Goal: Task Accomplishment & Management: Manage account settings

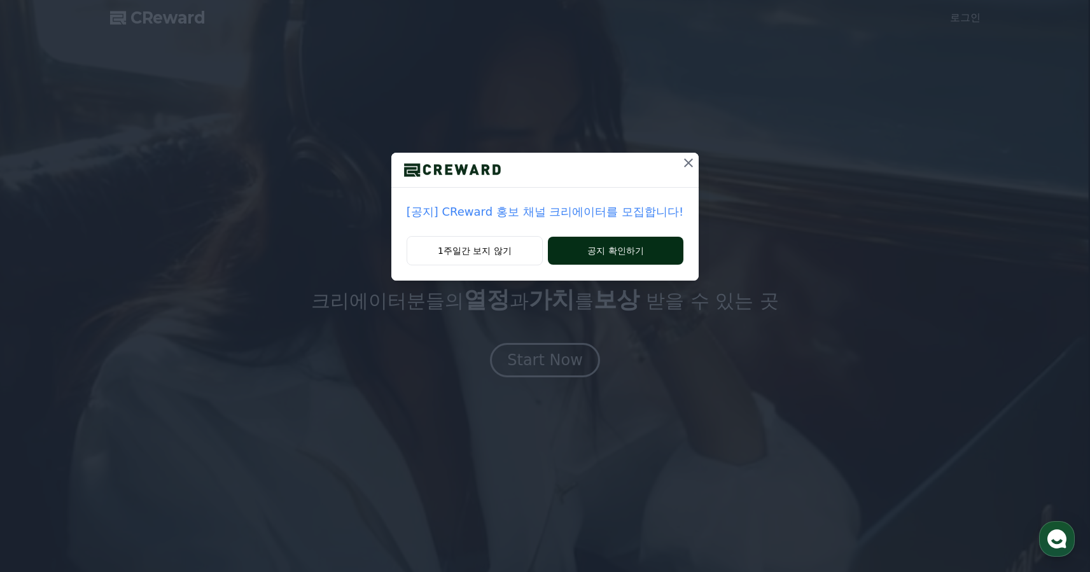
click at [576, 255] on button "공지 확인하기" at bounding box center [616, 251] width 136 height 28
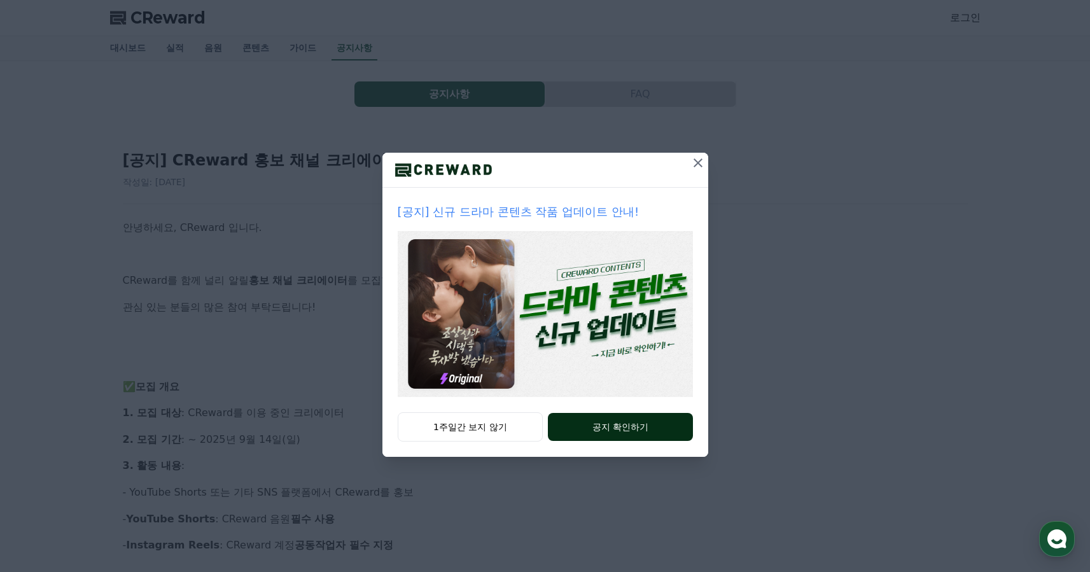
click at [604, 422] on button "공지 확인하기" at bounding box center [620, 427] width 144 height 28
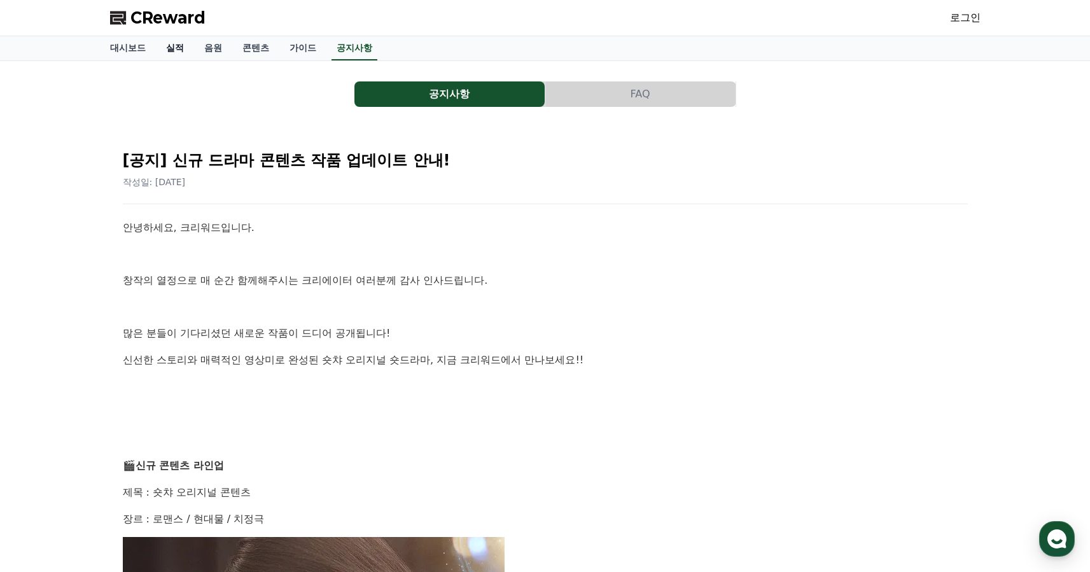
click at [171, 52] on link "실적" at bounding box center [175, 48] width 38 height 24
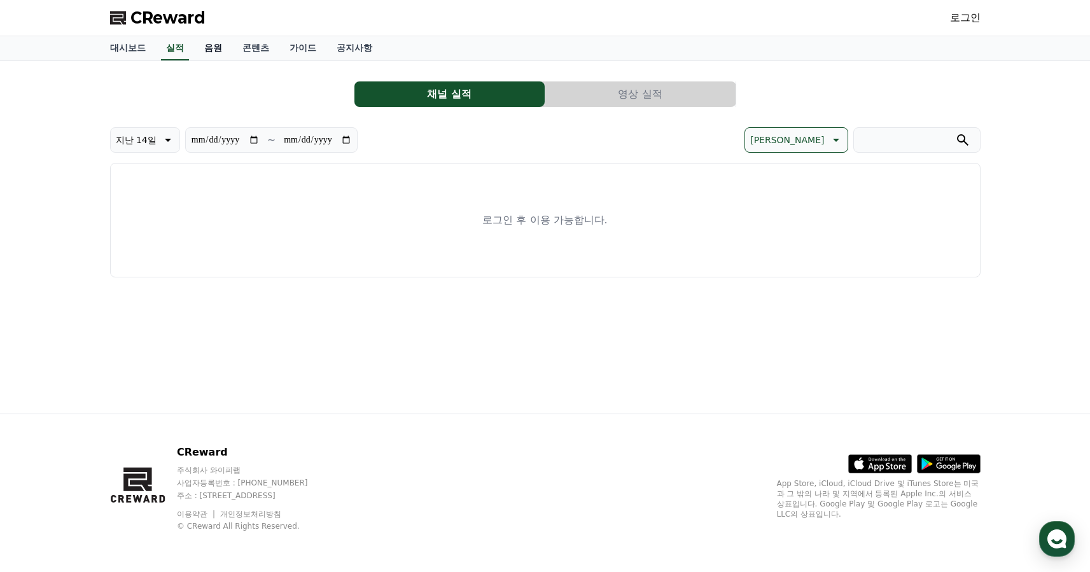
click at [206, 47] on link "음원" at bounding box center [213, 48] width 38 height 24
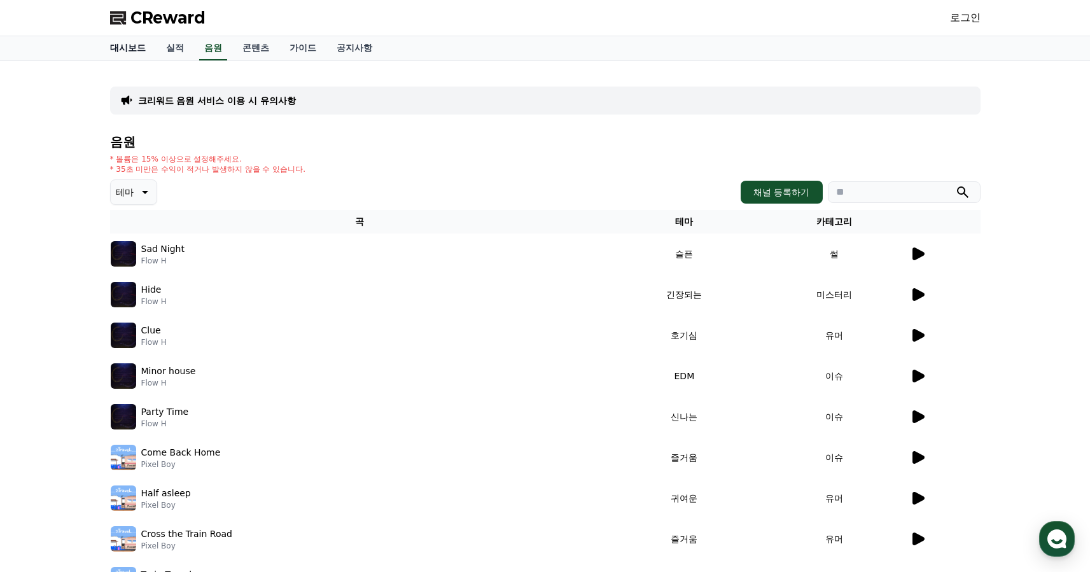
click at [122, 49] on link "대시보드" at bounding box center [128, 48] width 56 height 24
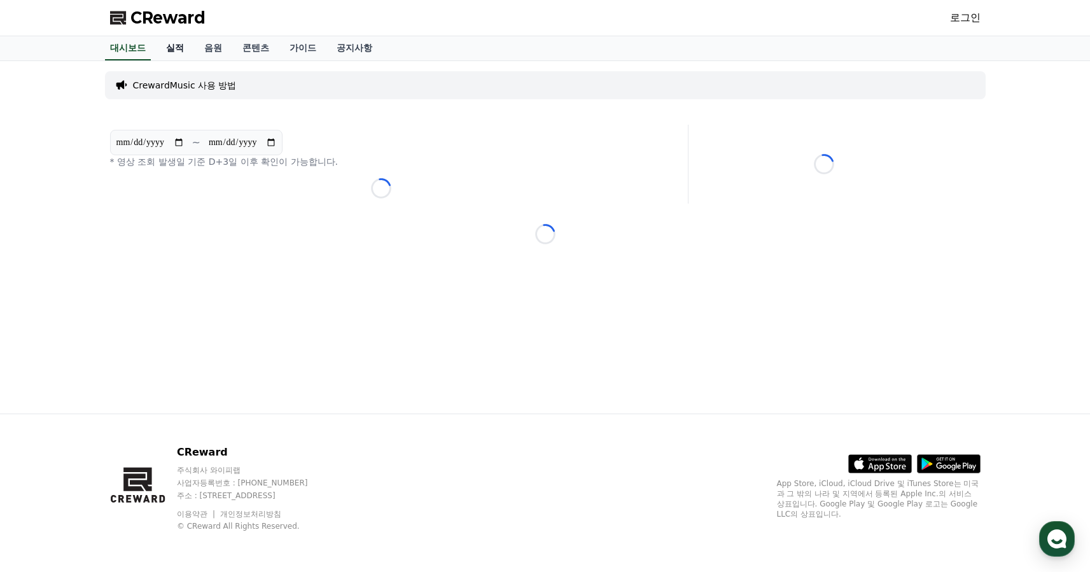
click at [170, 52] on link "실적" at bounding box center [175, 48] width 38 height 24
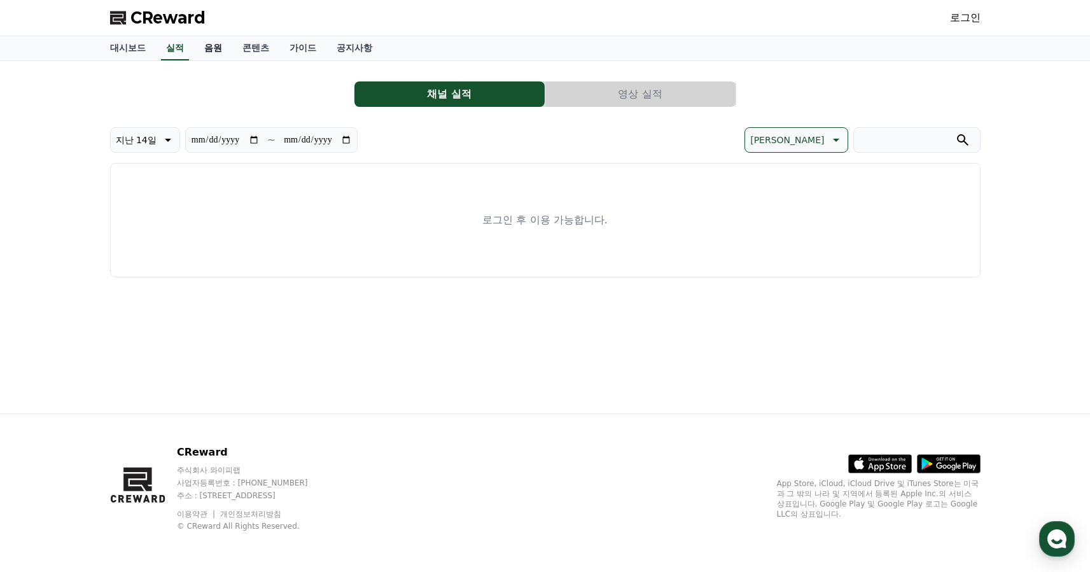
click at [205, 46] on link "음원" at bounding box center [213, 48] width 38 height 24
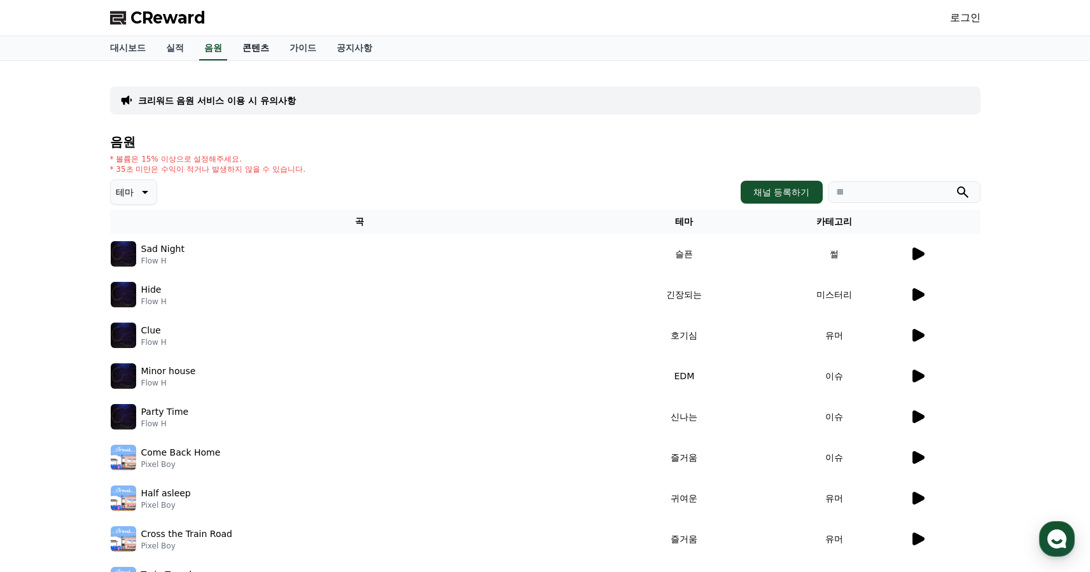
click at [243, 44] on link "콘텐츠" at bounding box center [255, 48] width 47 height 24
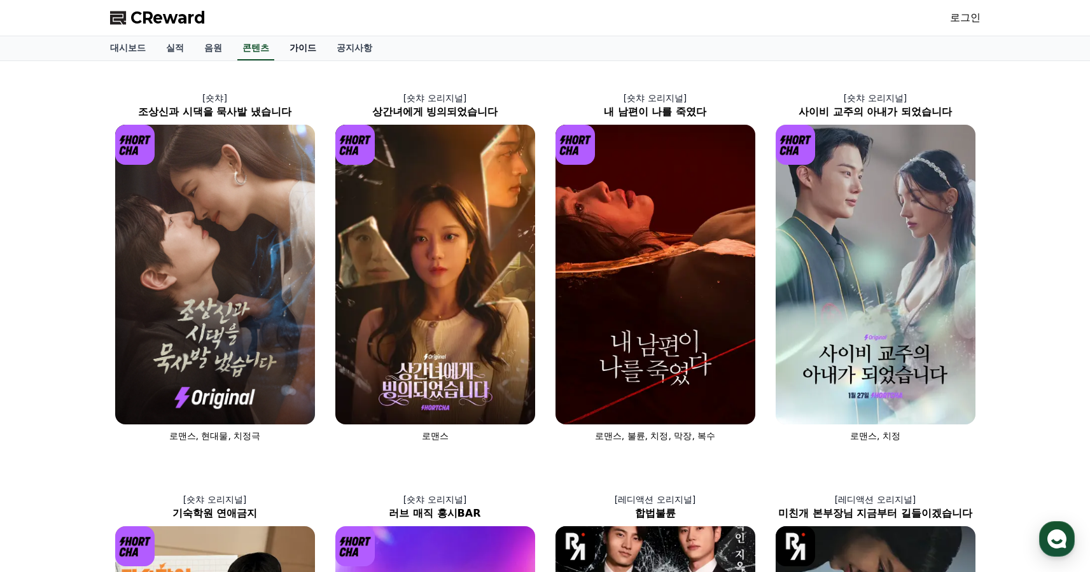
click at [300, 48] on link "가이드" at bounding box center [302, 48] width 47 height 24
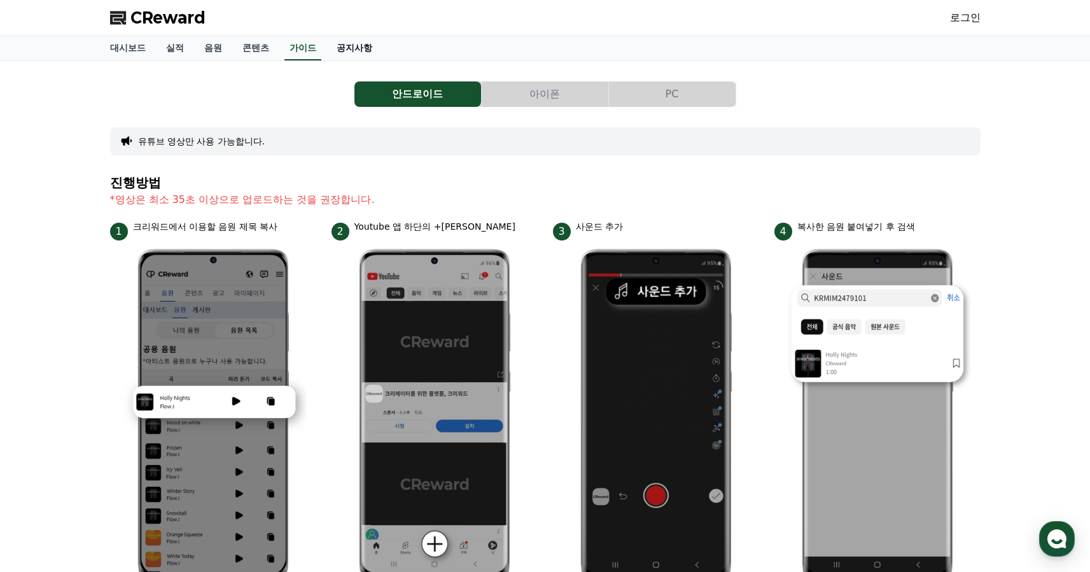
click at [336, 48] on link "공지사항" at bounding box center [354, 48] width 56 height 24
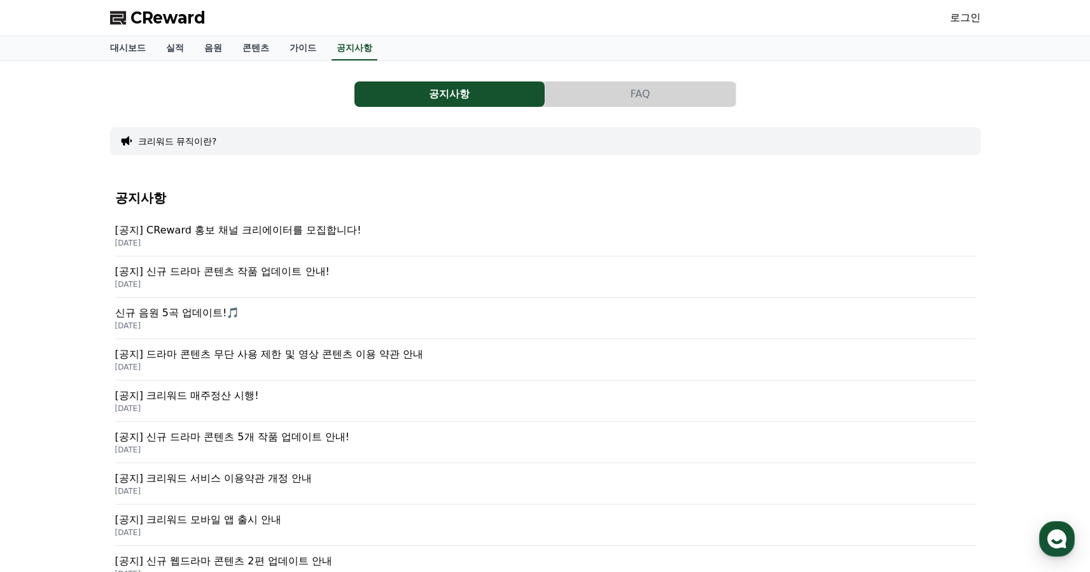
click at [969, 16] on link "로그인" at bounding box center [965, 17] width 31 height 15
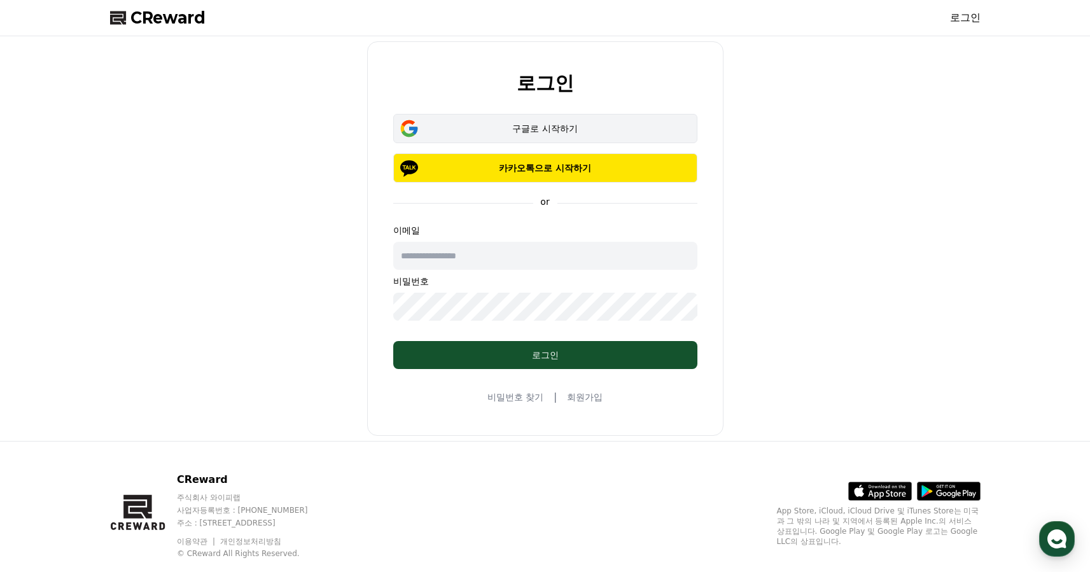
click at [527, 123] on div "구글로 시작하기" at bounding box center [545, 128] width 267 height 13
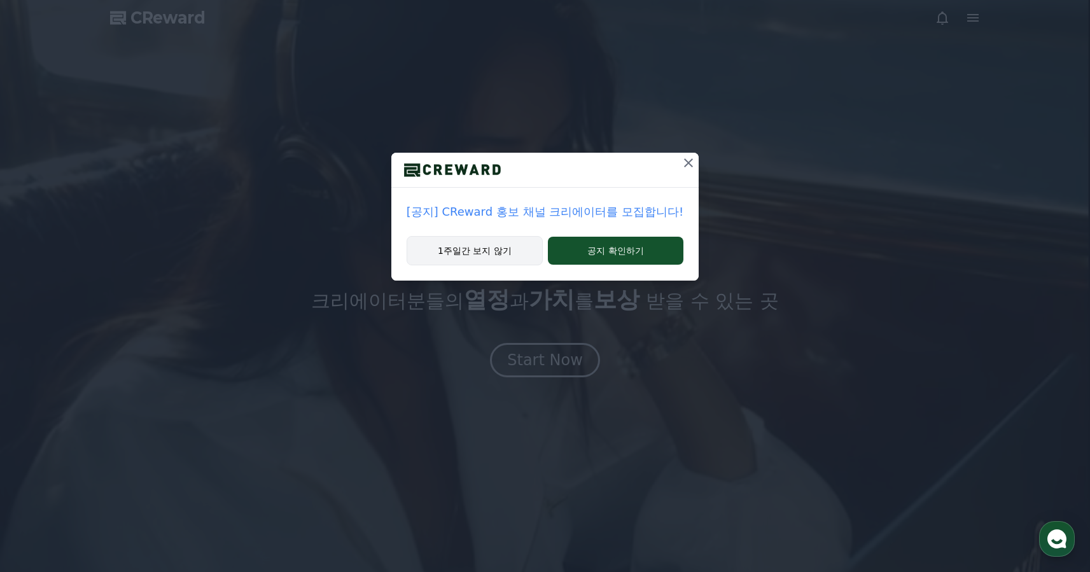
click at [496, 248] on button "1주일간 보지 않기" at bounding box center [475, 250] width 136 height 29
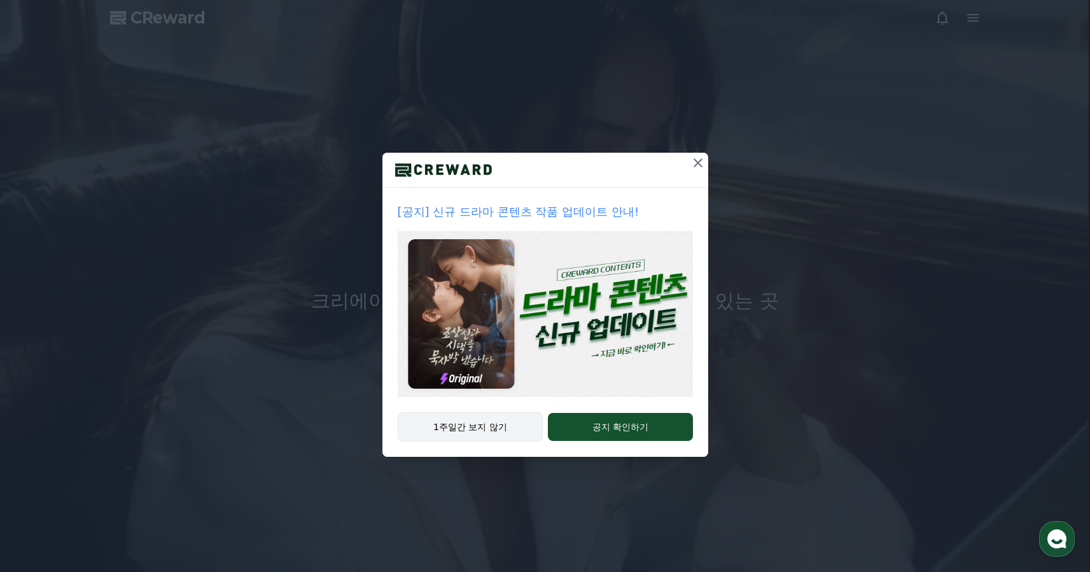
click at [500, 430] on button "1주일간 보지 않기" at bounding box center [471, 426] width 146 height 29
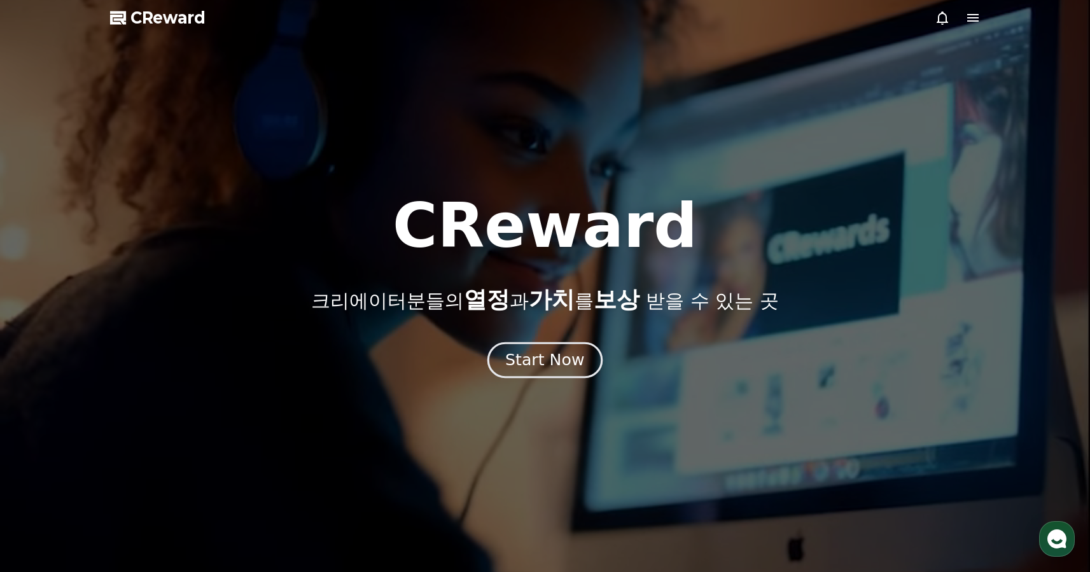
click at [562, 365] on div "Start Now" at bounding box center [544, 360] width 79 height 22
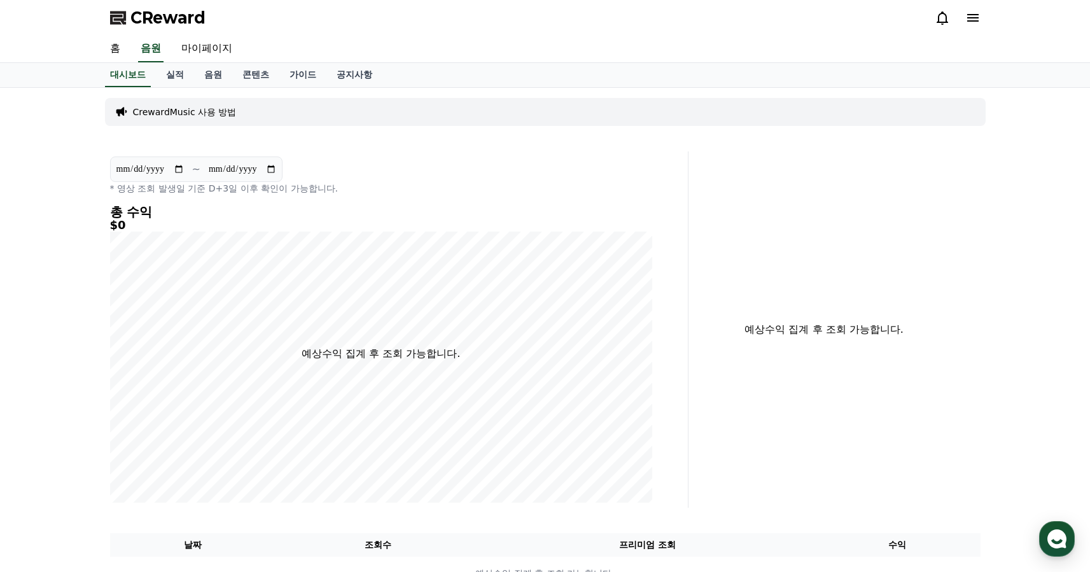
click at [174, 106] on p "CrewardMusic 사용 방법" at bounding box center [185, 112] width 104 height 13
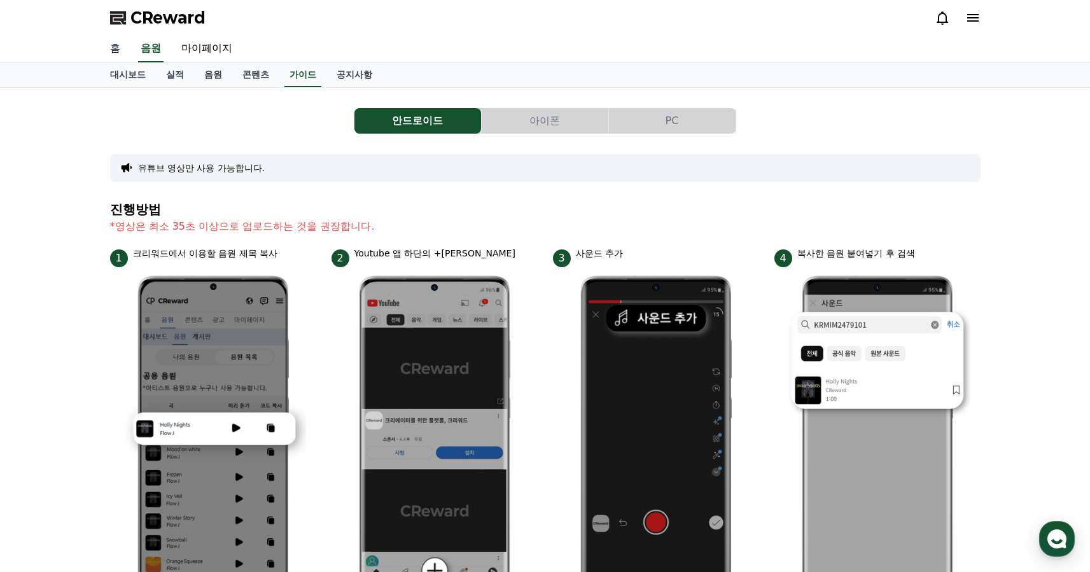
click at [114, 52] on link "홈" at bounding box center [115, 49] width 31 height 27
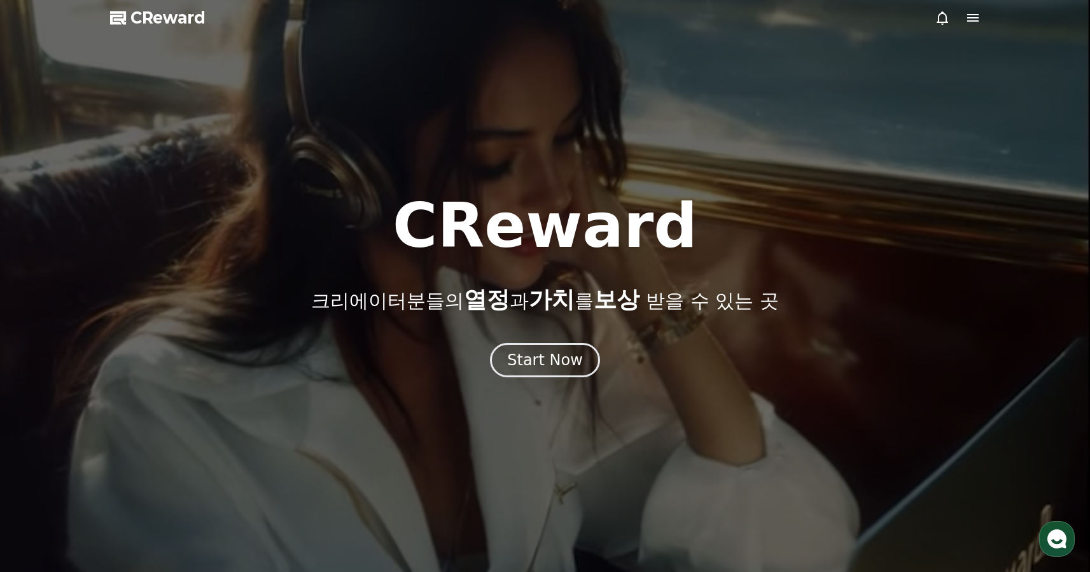
click at [181, 21] on span "CReward" at bounding box center [167, 18] width 75 height 20
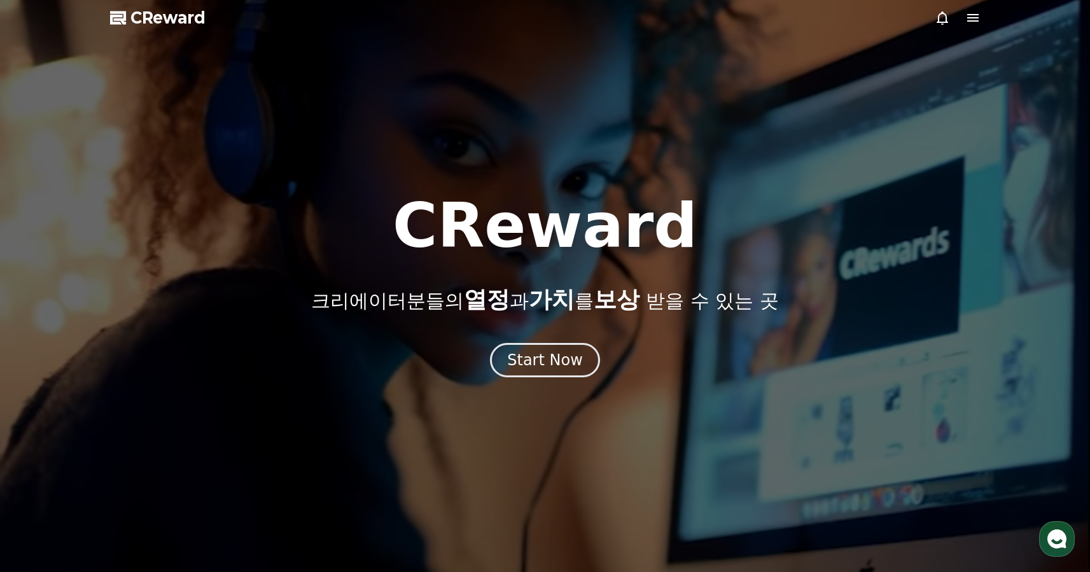
click at [986, 13] on div at bounding box center [545, 286] width 1090 height 572
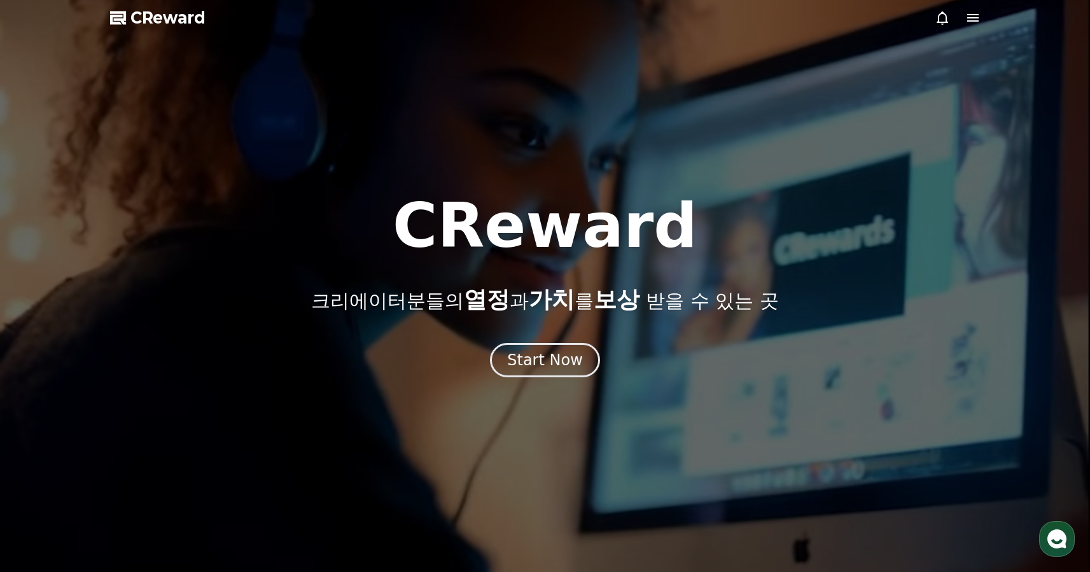
click at [982, 15] on div at bounding box center [545, 286] width 1090 height 572
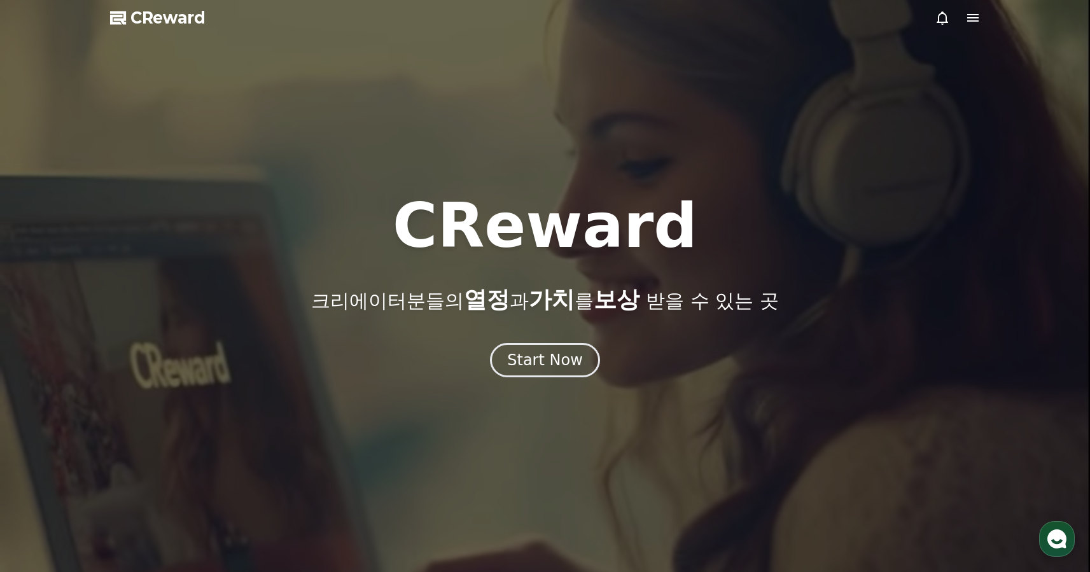
click at [979, 17] on icon at bounding box center [972, 17] width 15 height 15
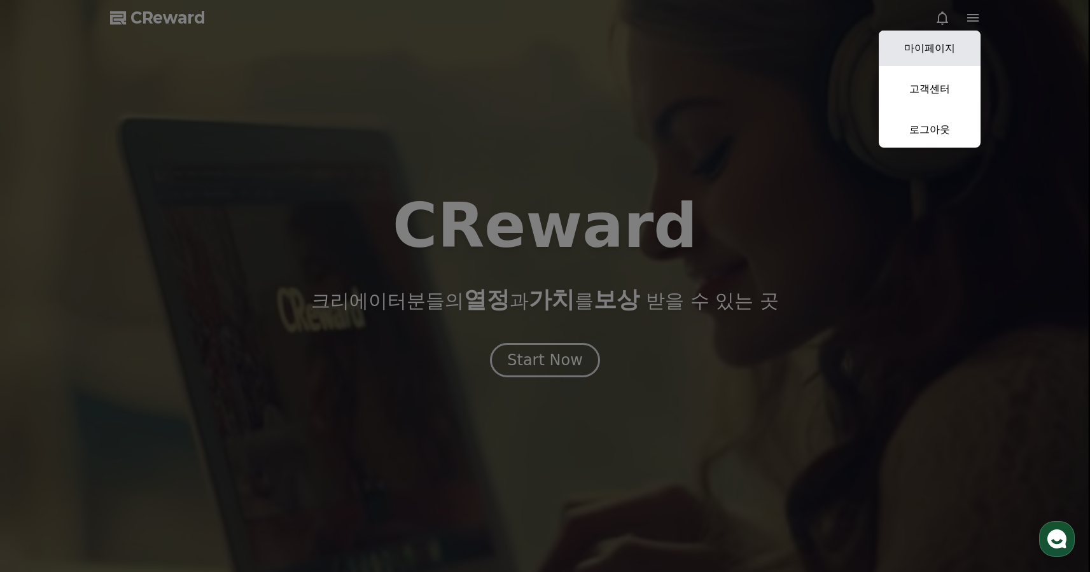
click at [936, 52] on link "마이페이지" at bounding box center [930, 49] width 102 height 36
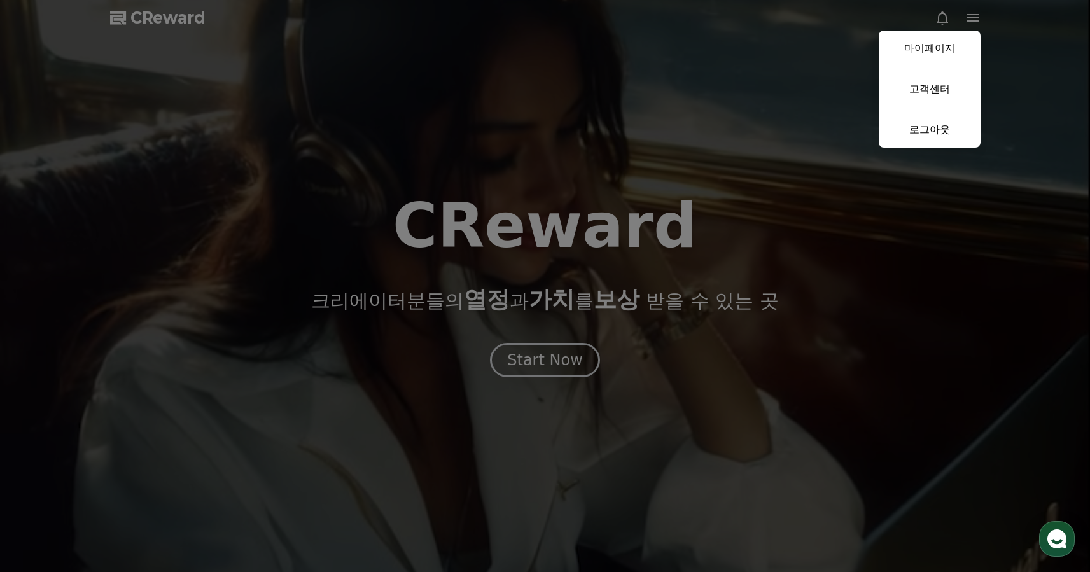
select select "**********"
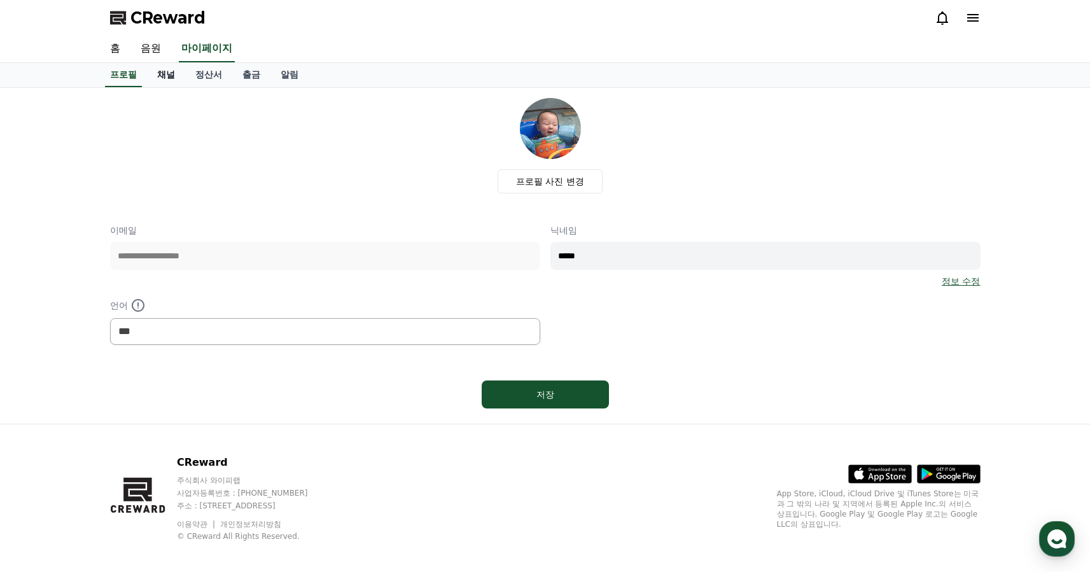
click at [155, 71] on link "채널" at bounding box center [166, 75] width 38 height 24
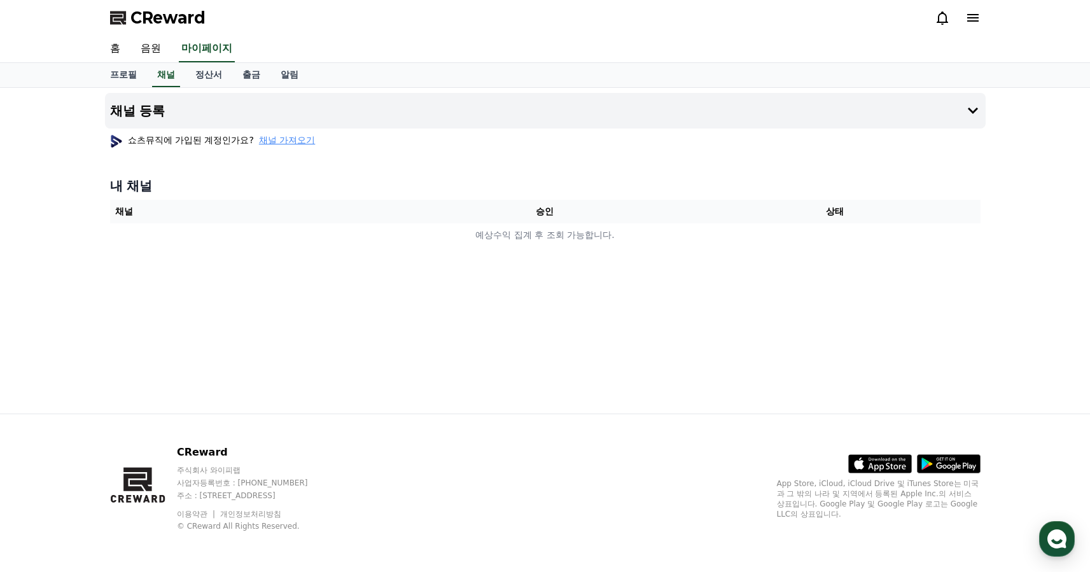
click at [272, 137] on span "채널 가져오기" at bounding box center [287, 140] width 56 height 13
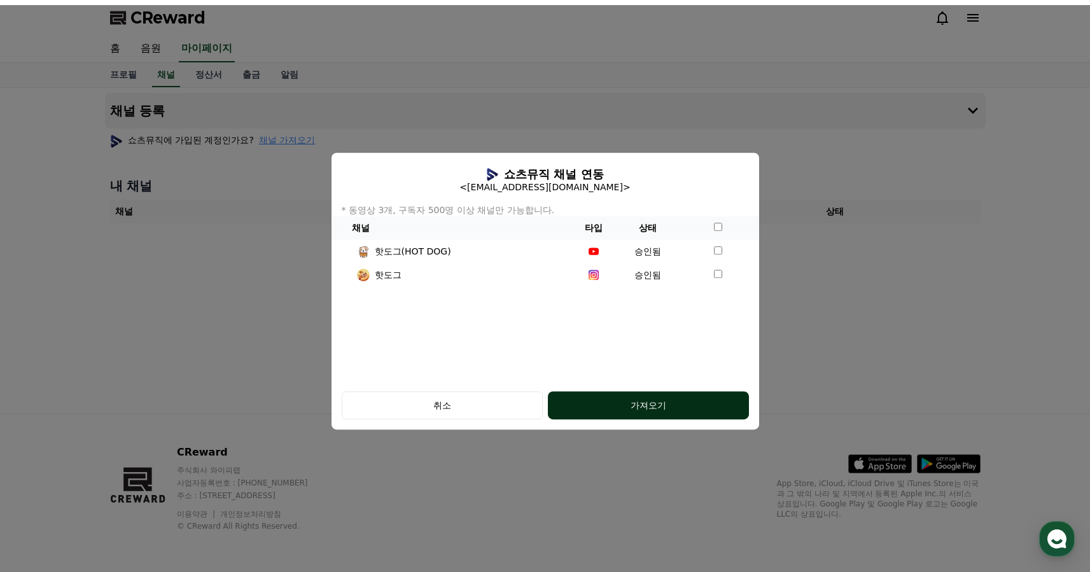
click at [660, 406] on div "가져오기" at bounding box center [648, 405] width 150 height 13
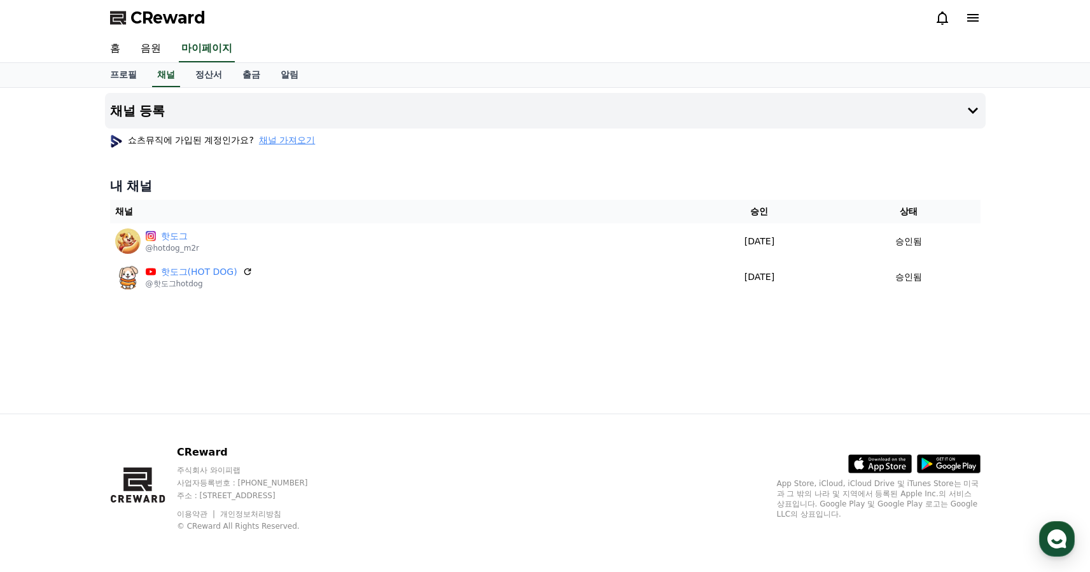
click at [260, 137] on span "채널 가져오기" at bounding box center [287, 140] width 56 height 13
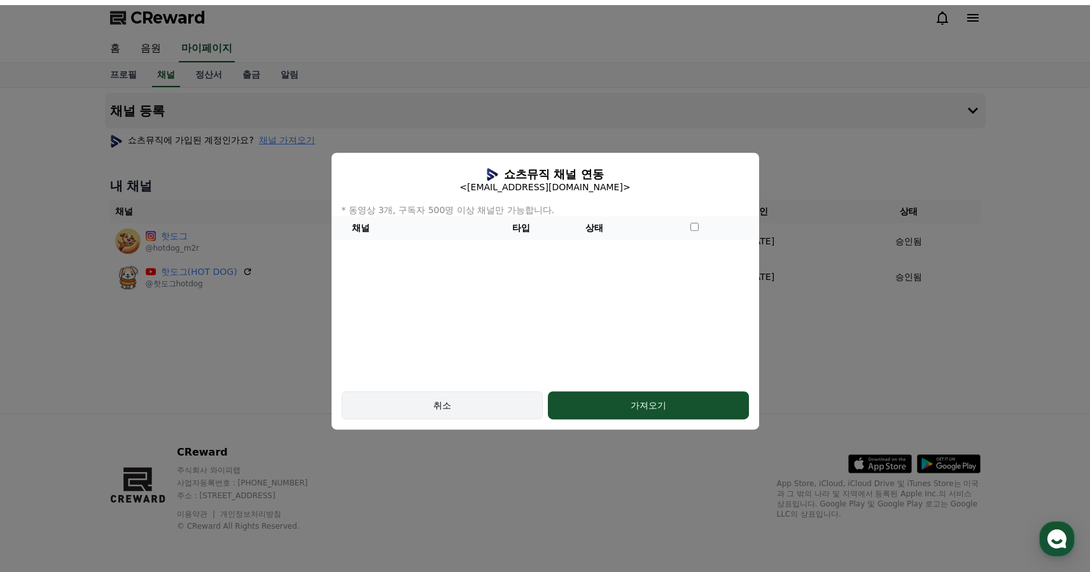
click at [445, 406] on div "취소" at bounding box center [442, 405] width 164 height 13
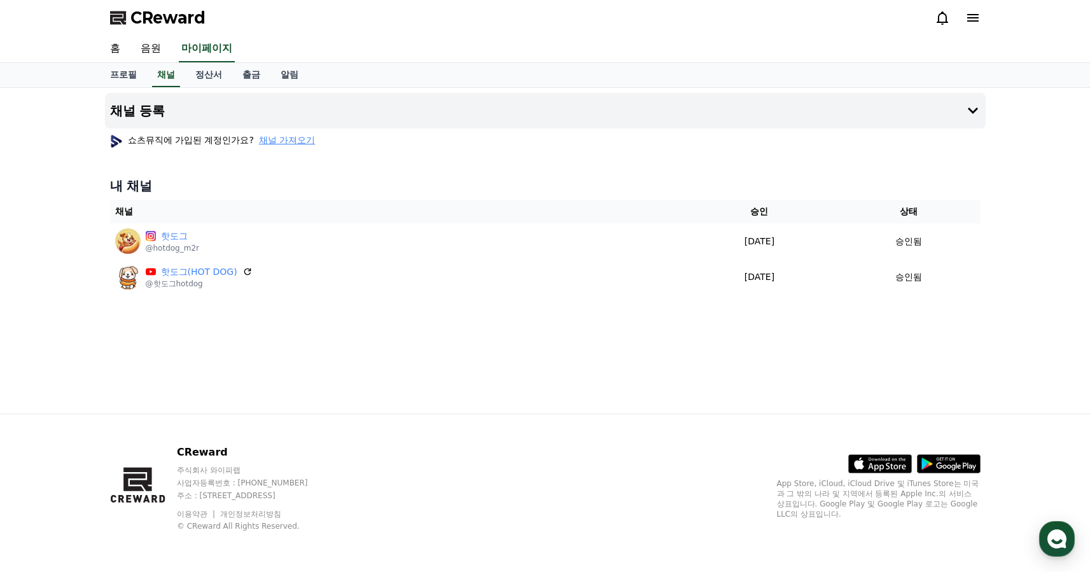
click at [396, 375] on div "채널 등록 쇼츠뮤직에 가입된 계정인가요? 채널 가져오기 내 채널 채널 승인 상태 핫도그 @hotdog_m2r [DATE] 09-11 승인됨 핫…" at bounding box center [545, 251] width 891 height 326
click at [123, 74] on link "프로필" at bounding box center [123, 75] width 47 height 24
select select "**********"
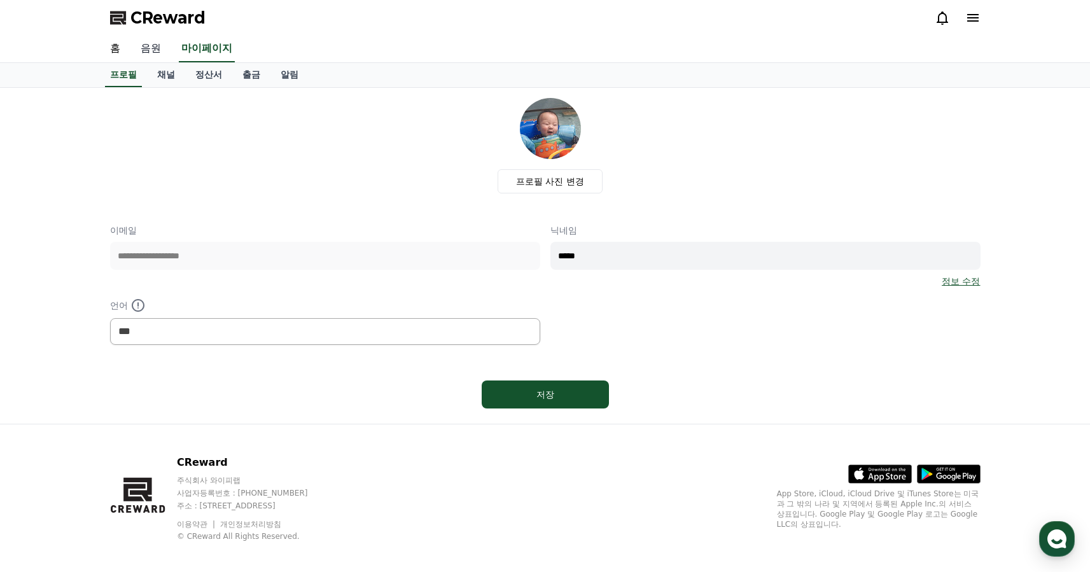
click at [141, 48] on link "음원" at bounding box center [150, 49] width 41 height 27
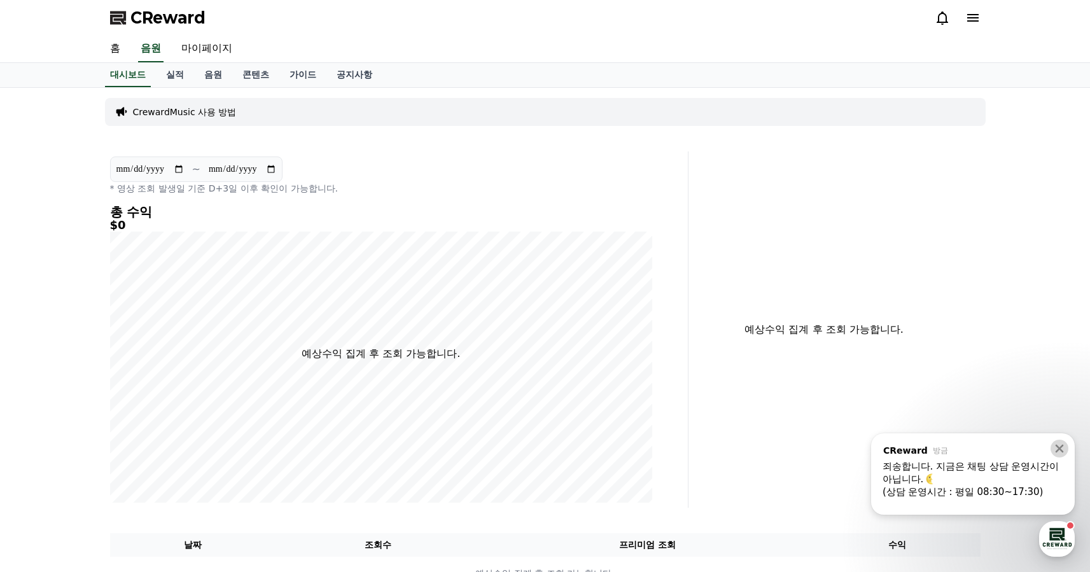
click at [1061, 448] on icon at bounding box center [1059, 448] width 13 height 13
